Goal: Information Seeking & Learning: Learn about a topic

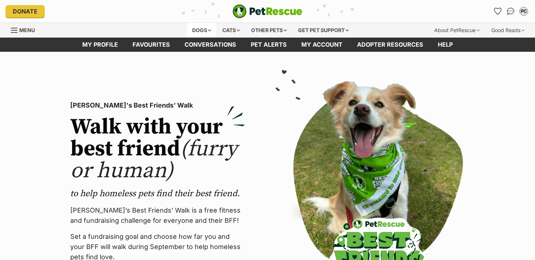
click at [200, 29] on div "Dogs" at bounding box center [201, 30] width 29 height 15
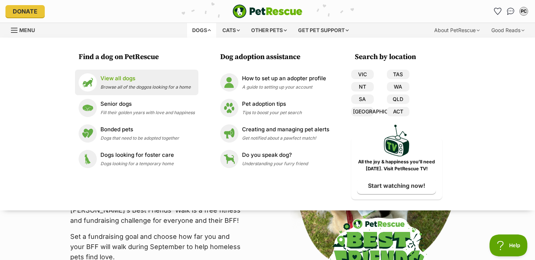
click at [176, 82] on p "View all dogs" at bounding box center [145, 78] width 90 height 8
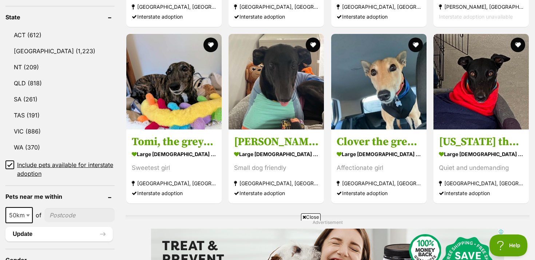
scroll to position [380, 0]
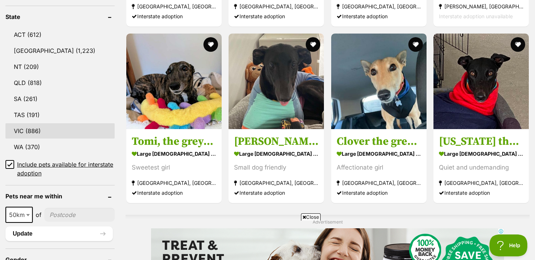
click at [35, 131] on link "VIC (886)" at bounding box center [59, 130] width 109 height 15
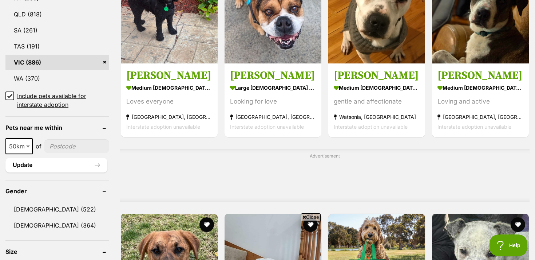
click at [9, 95] on icon at bounding box center [10, 95] width 4 height 3
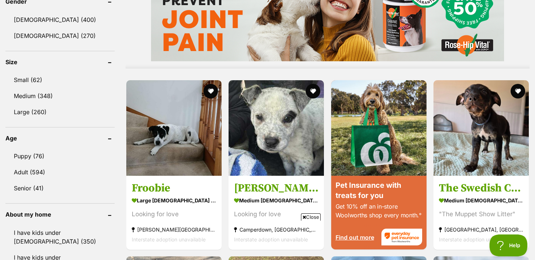
scroll to position [641, 0]
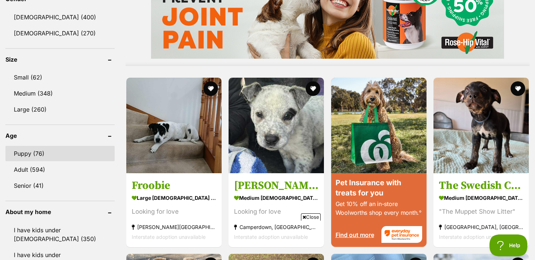
click at [36, 146] on link "Puppy (76)" at bounding box center [59, 153] width 109 height 15
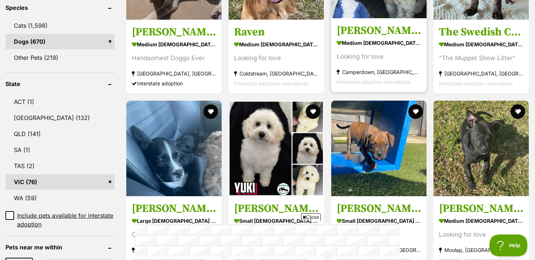
scroll to position [316, 0]
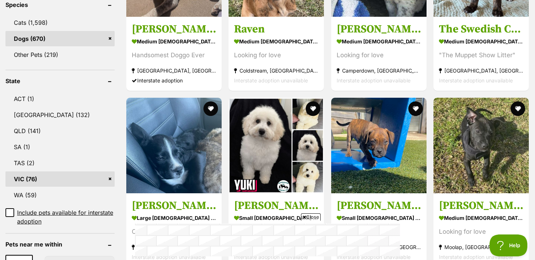
click at [312, 217] on span "Close" at bounding box center [311, 216] width 20 height 7
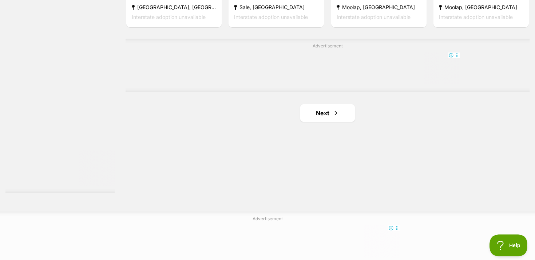
scroll to position [1295, 0]
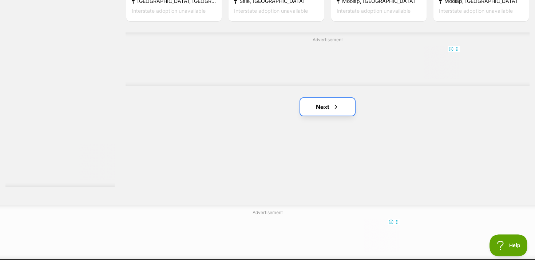
click at [324, 104] on link "Next" at bounding box center [327, 106] width 55 height 17
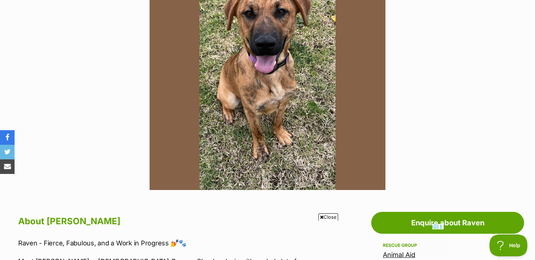
scroll to position [129, 0]
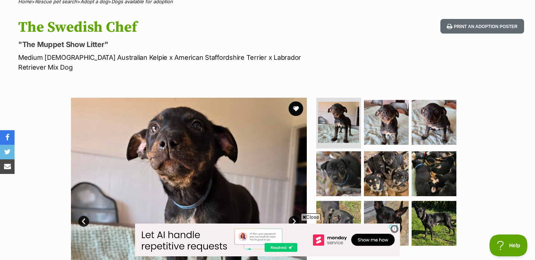
scroll to position [62, 0]
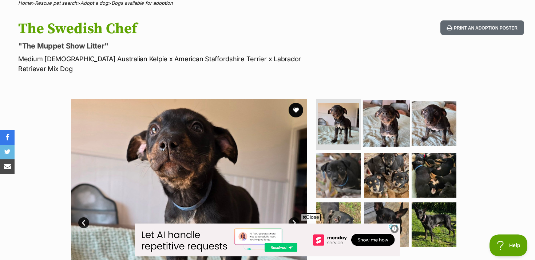
click at [377, 115] on img at bounding box center [386, 123] width 47 height 47
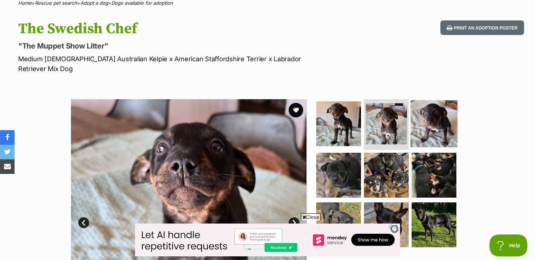
click at [426, 117] on img at bounding box center [434, 123] width 47 height 47
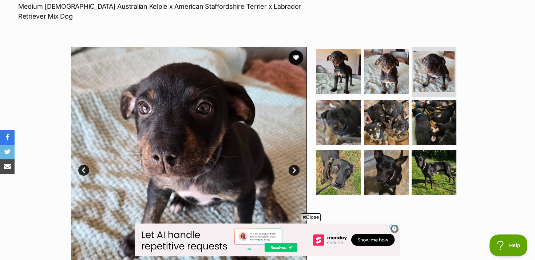
scroll to position [117, 0]
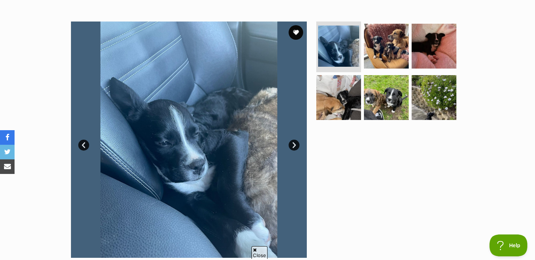
scroll to position [128, 0]
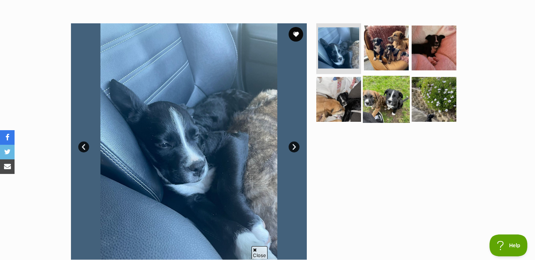
click at [377, 99] on img at bounding box center [386, 99] width 47 height 47
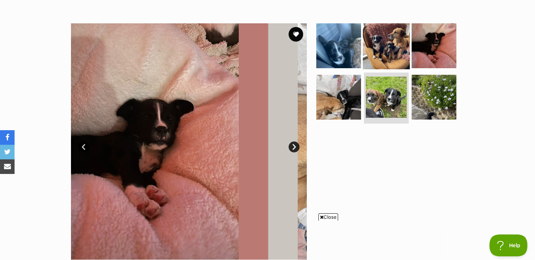
scroll to position [0, 0]
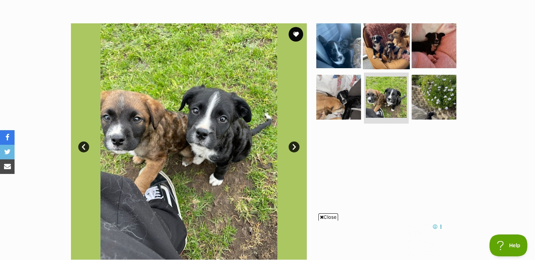
click at [391, 51] on img at bounding box center [386, 45] width 47 height 47
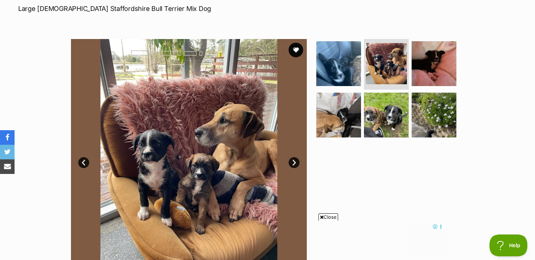
scroll to position [112, 0]
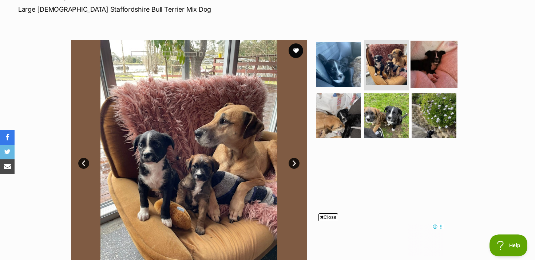
click at [430, 75] on img at bounding box center [434, 63] width 47 height 47
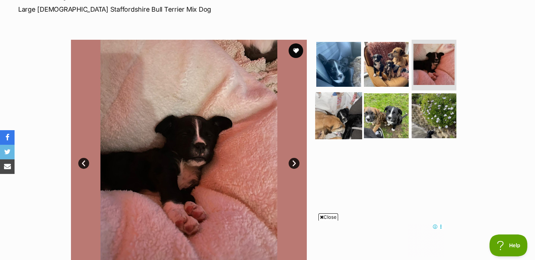
click at [344, 117] on img at bounding box center [338, 115] width 47 height 47
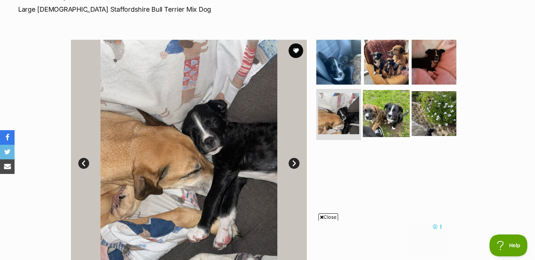
click at [381, 117] on img at bounding box center [386, 113] width 47 height 47
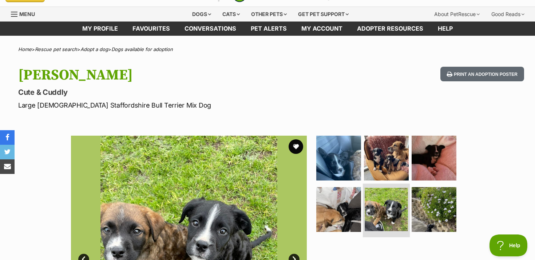
scroll to position [11, 0]
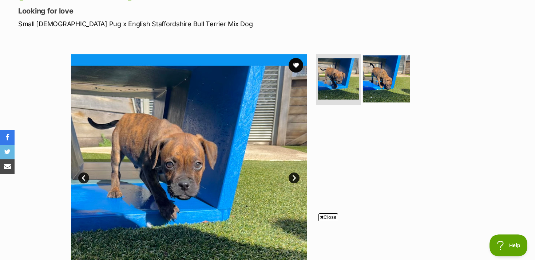
click at [388, 80] on img at bounding box center [386, 78] width 47 height 47
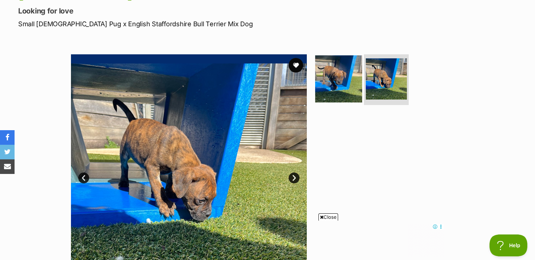
click at [359, 83] on img at bounding box center [338, 78] width 47 height 47
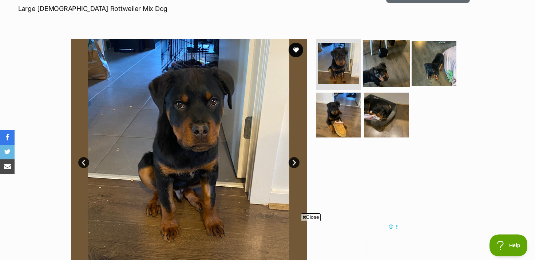
scroll to position [79, 0]
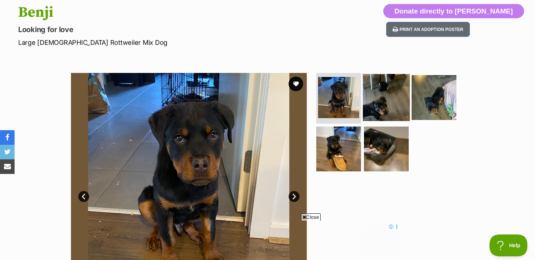
click at [382, 95] on img at bounding box center [386, 97] width 47 height 47
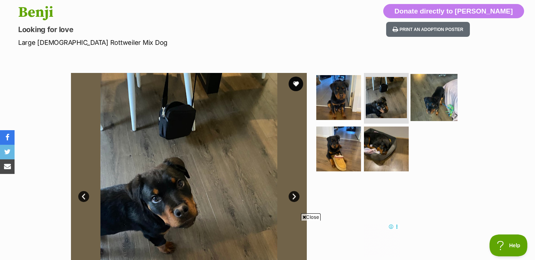
click at [425, 98] on img at bounding box center [434, 97] width 47 height 47
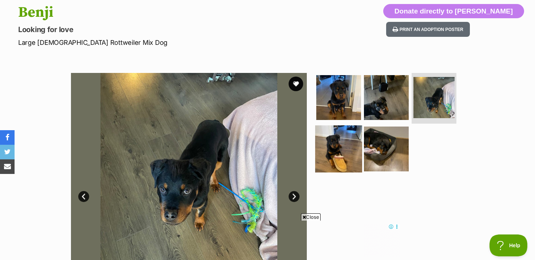
click at [337, 149] on img at bounding box center [338, 148] width 47 height 47
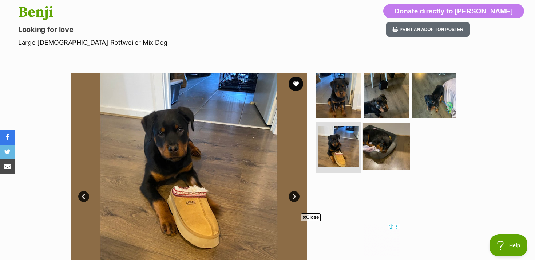
click at [377, 149] on img at bounding box center [386, 146] width 47 height 47
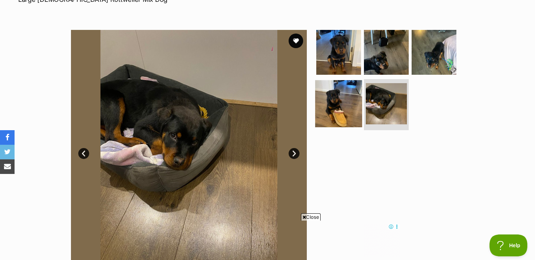
scroll to position [122, 0]
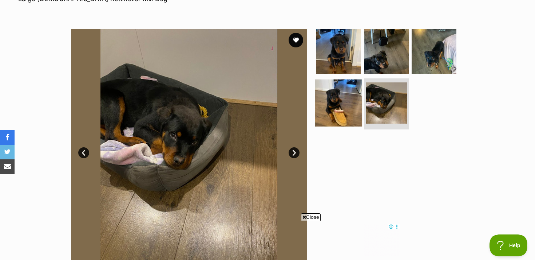
click at [353, 107] on img at bounding box center [338, 102] width 47 height 47
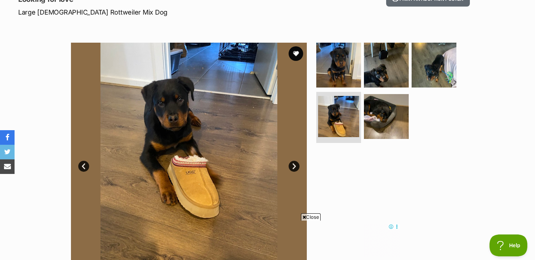
scroll to position [102, 0]
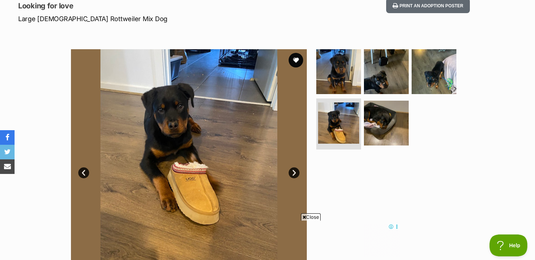
click at [293, 173] on link "Next" at bounding box center [294, 172] width 11 height 11
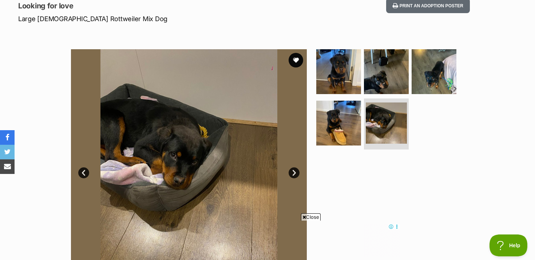
click at [293, 172] on link "Next" at bounding box center [294, 172] width 11 height 11
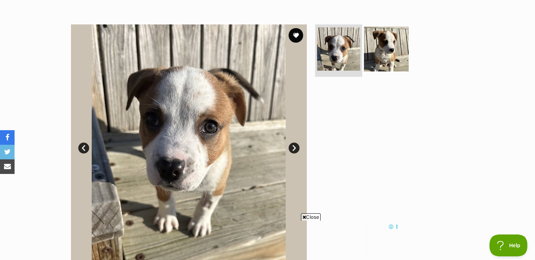
scroll to position [121, 0]
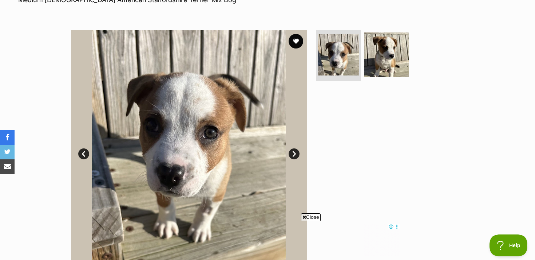
click at [295, 153] on link "Next" at bounding box center [294, 153] width 11 height 11
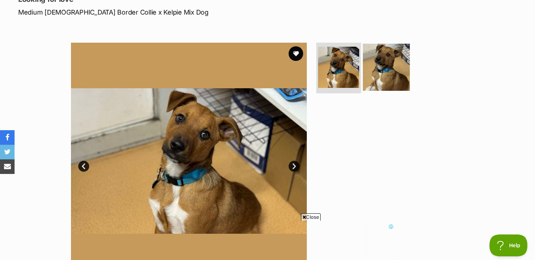
scroll to position [111, 0]
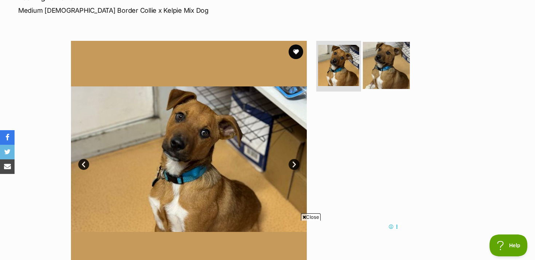
click at [388, 78] on img at bounding box center [386, 65] width 47 height 47
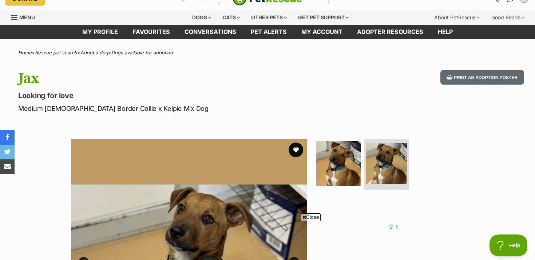
scroll to position [0, 0]
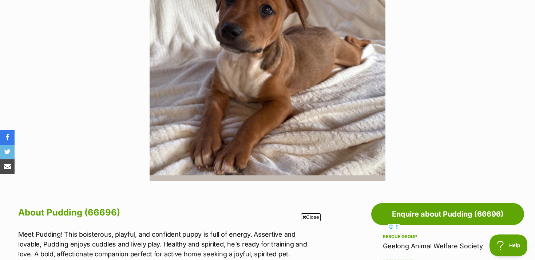
scroll to position [126, 0]
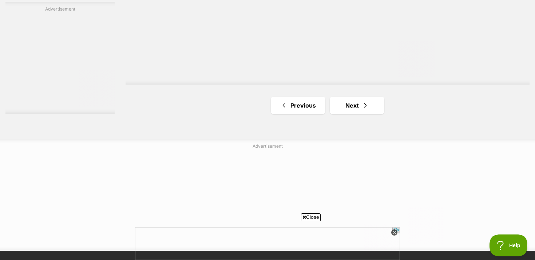
scroll to position [1414, 0]
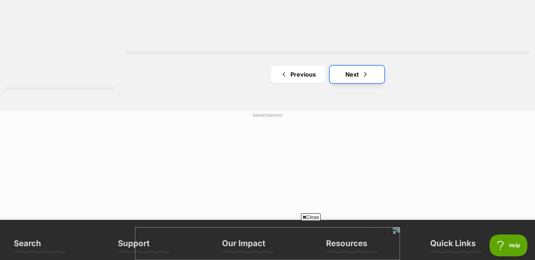
click at [347, 76] on link "Next" at bounding box center [357, 74] width 55 height 17
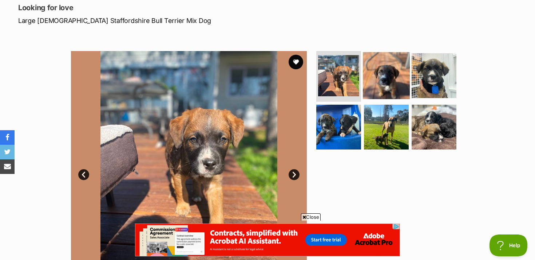
click at [384, 74] on img at bounding box center [386, 75] width 47 height 47
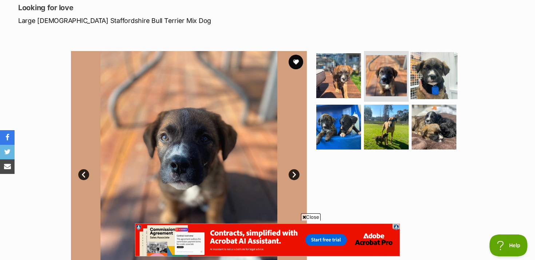
click at [431, 78] on img at bounding box center [434, 75] width 47 height 47
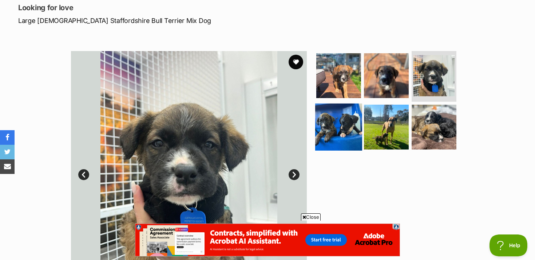
click at [346, 125] on img at bounding box center [338, 126] width 47 height 47
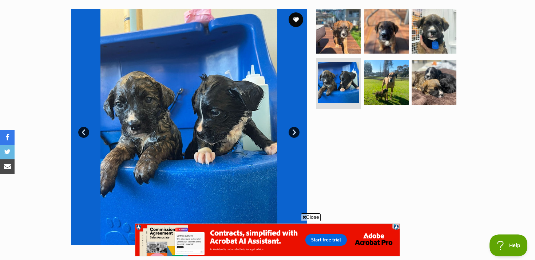
scroll to position [143, 0]
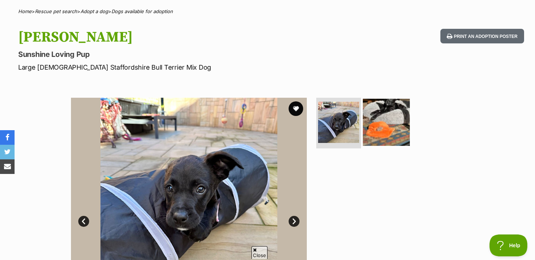
click at [389, 115] on img at bounding box center [386, 121] width 47 height 47
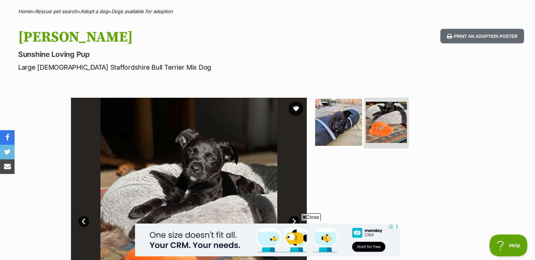
click at [350, 117] on img at bounding box center [338, 121] width 47 height 47
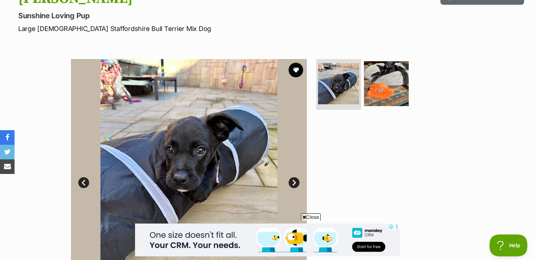
scroll to position [96, 0]
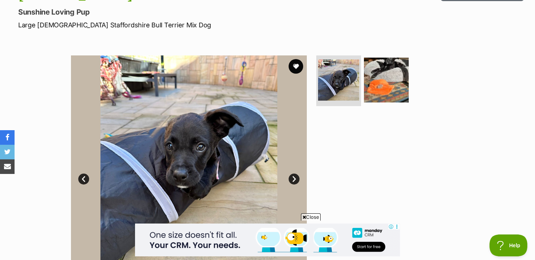
click at [305, 216] on span "Close" at bounding box center [311, 216] width 20 height 7
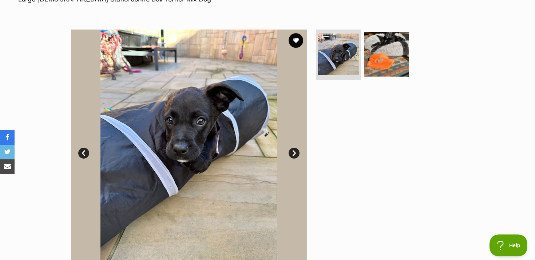
scroll to position [122, 0]
click at [293, 151] on link "Next" at bounding box center [294, 152] width 11 height 11
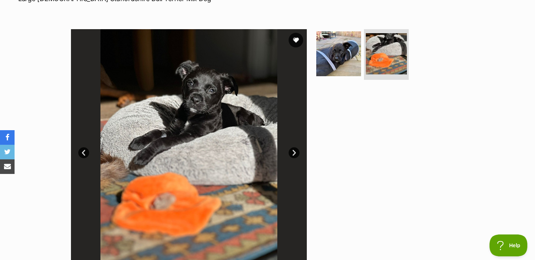
click at [292, 154] on link "Next" at bounding box center [294, 152] width 11 height 11
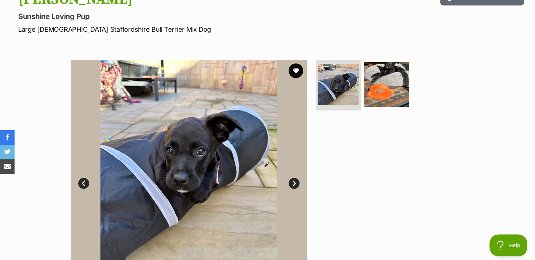
scroll to position [0, 0]
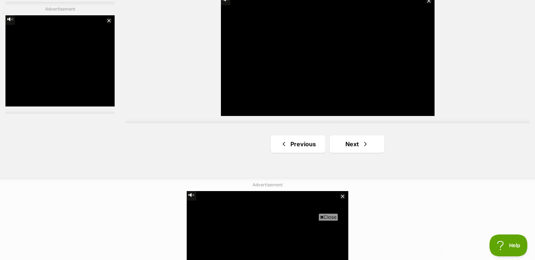
scroll to position [1366, 0]
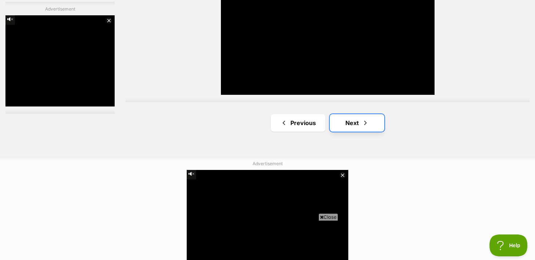
click at [355, 125] on link "Next" at bounding box center [357, 122] width 55 height 17
